Goal: Task Accomplishment & Management: Manage account settings

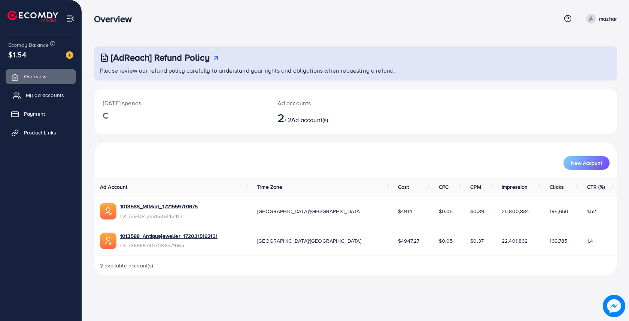
click at [54, 97] on span "My ad accounts" at bounding box center [45, 94] width 38 height 7
